Goal: Task Accomplishment & Management: Use online tool/utility

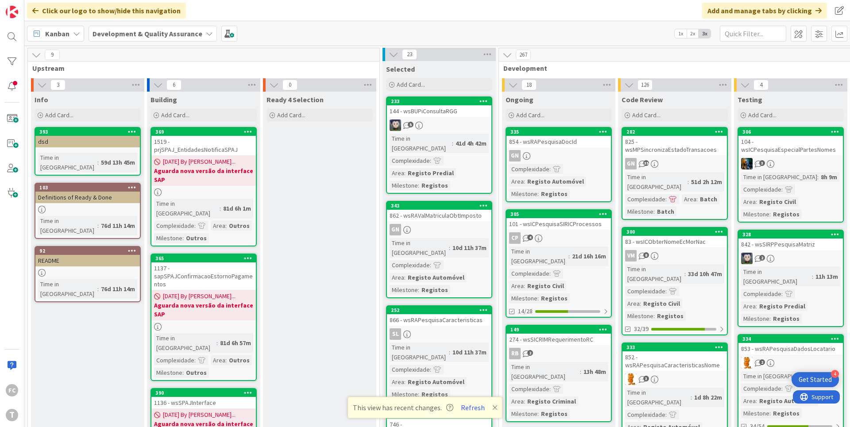
scroll to position [0, 167]
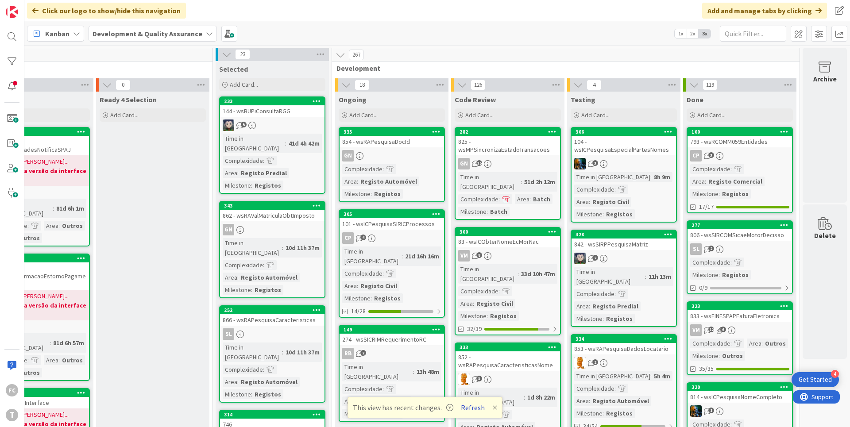
click at [471, 411] on button "Refresh" at bounding box center [473, 408] width 30 height 12
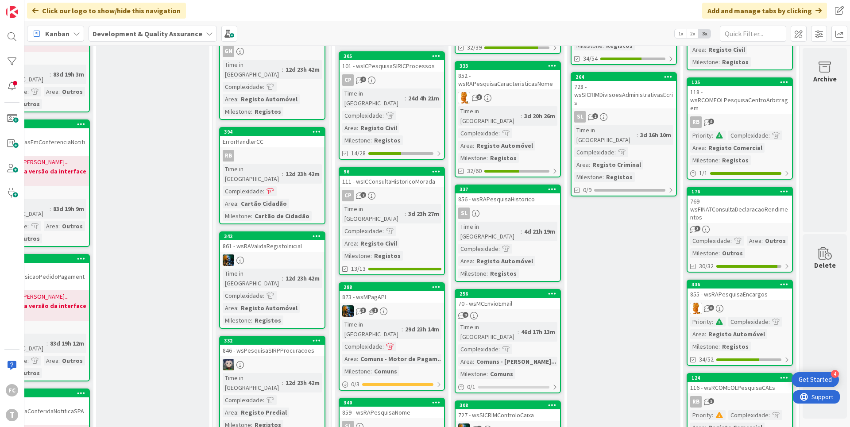
scroll to position [0, 167]
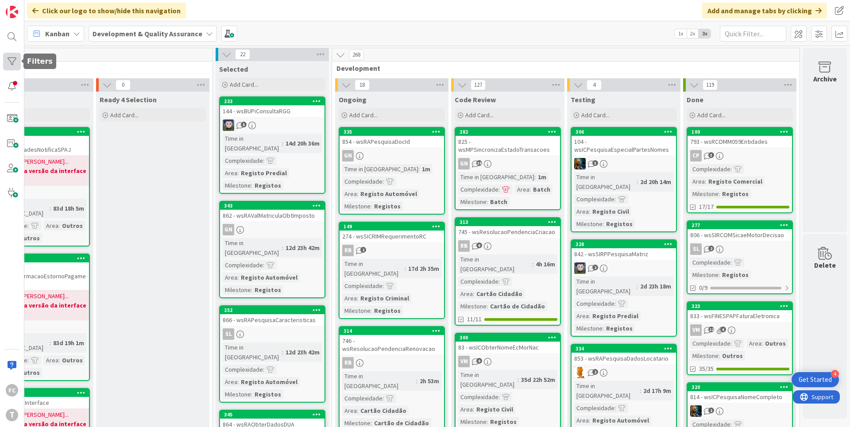
click at [12, 59] on div at bounding box center [12, 62] width 18 height 18
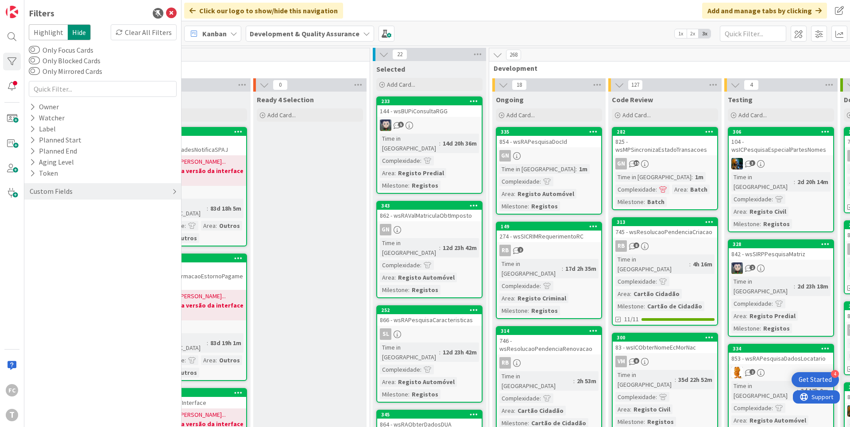
click at [174, 190] on icon at bounding box center [174, 191] width 4 height 7
click at [31, 206] on icon at bounding box center [33, 210] width 6 height 8
click at [61, 248] on span "Medium" at bounding box center [59, 246] width 35 height 12
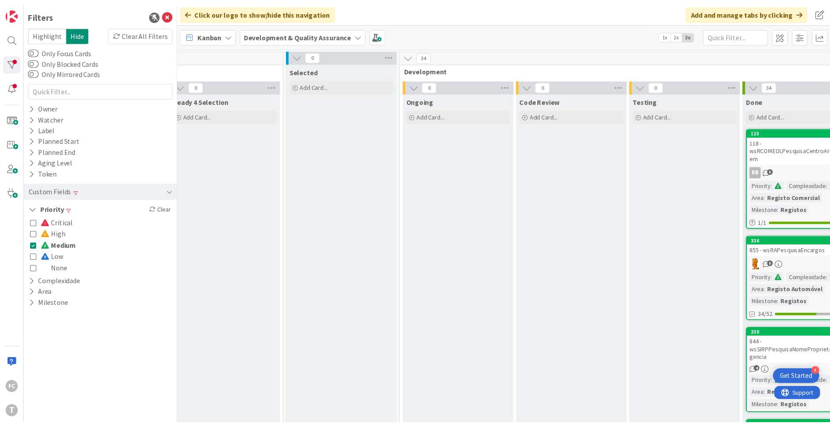
scroll to position [0, 324]
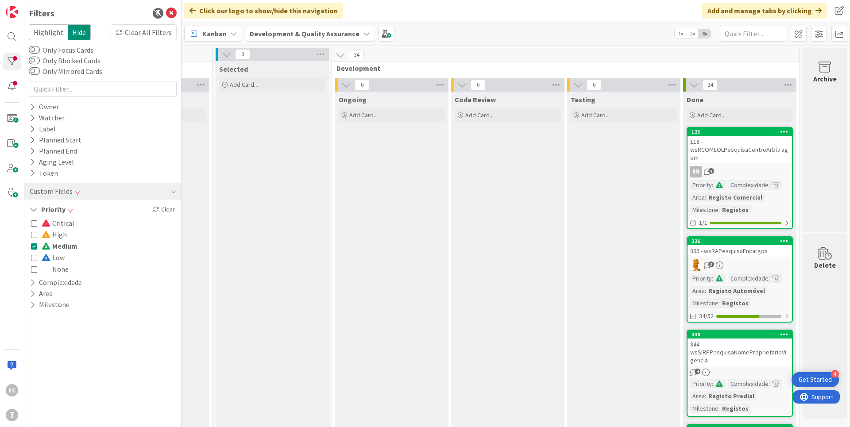
click at [35, 235] on icon at bounding box center [34, 234] width 6 height 6
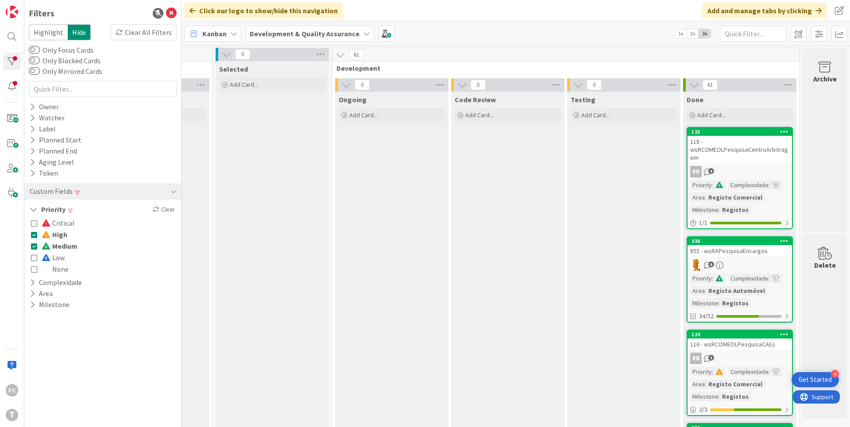
click at [35, 246] on icon at bounding box center [34, 246] width 6 height 6
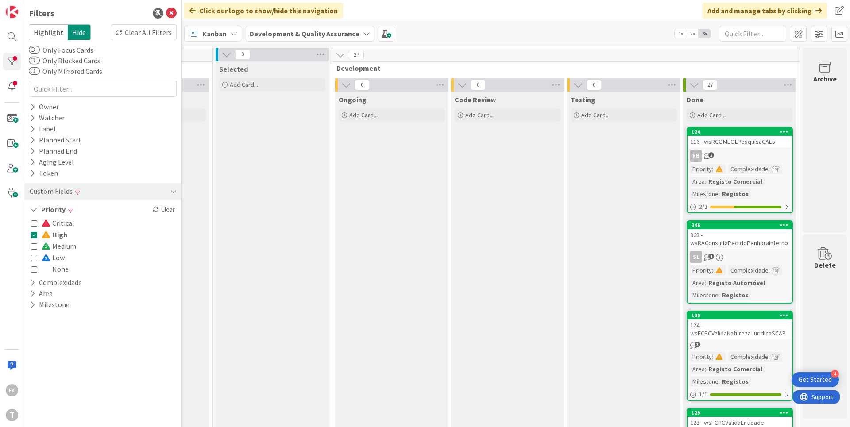
drag, startPoint x: 33, startPoint y: 223, endPoint x: 34, endPoint y: 232, distance: 9.4
click at [33, 223] on icon at bounding box center [34, 223] width 6 height 6
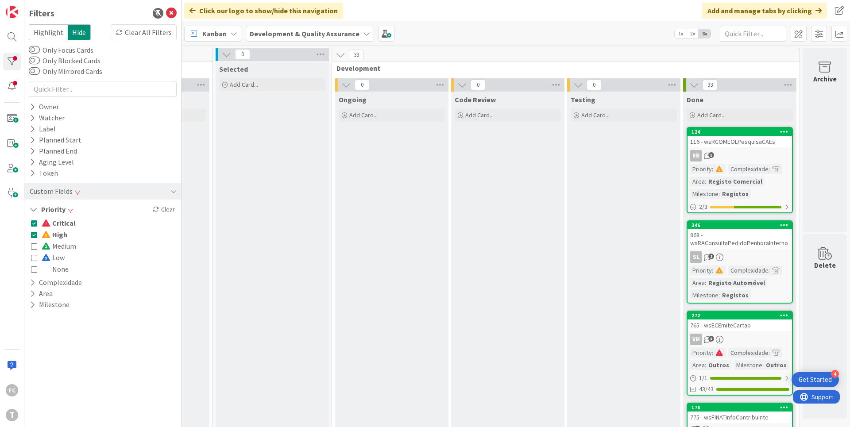
click at [35, 235] on icon at bounding box center [34, 234] width 6 height 6
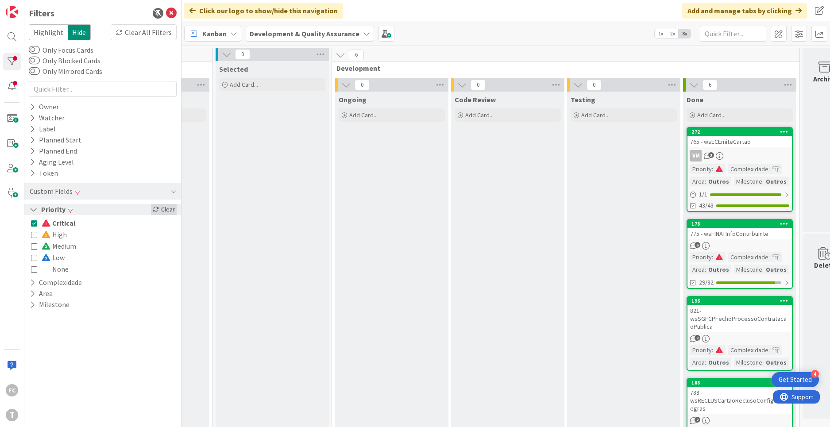
click at [164, 210] on div "Clear" at bounding box center [164, 209] width 26 height 11
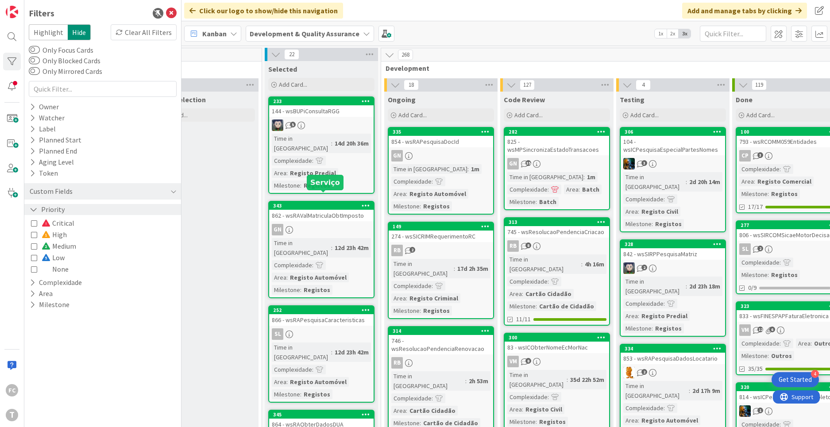
scroll to position [0, 208]
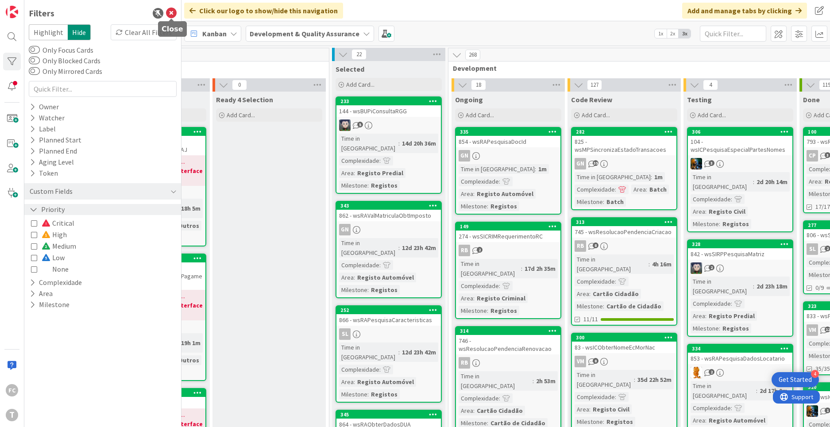
click at [173, 12] on icon at bounding box center [171, 13] width 11 height 11
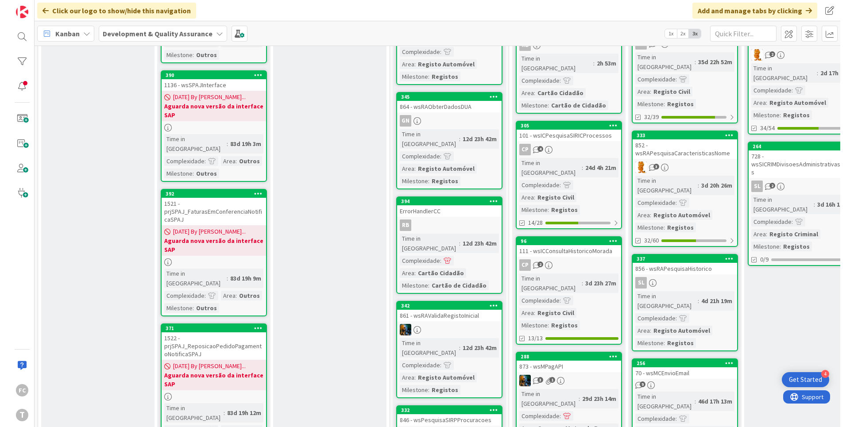
scroll to position [0, 0]
